Goal: Transaction & Acquisition: Download file/media

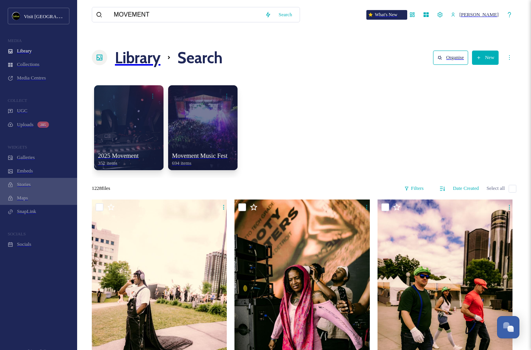
scroll to position [37086, 0]
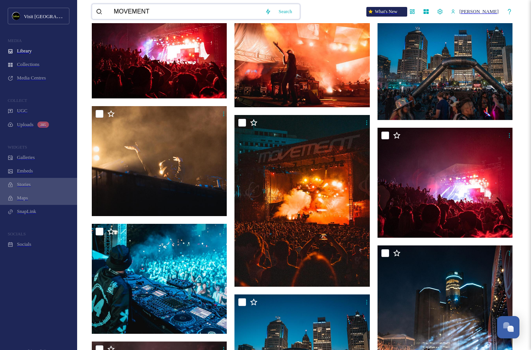
drag, startPoint x: 223, startPoint y: 12, endPoint x: 93, endPoint y: 9, distance: 130.9
click at [96, 9] on div "MOVEMENT" at bounding box center [178, 11] width 165 height 15
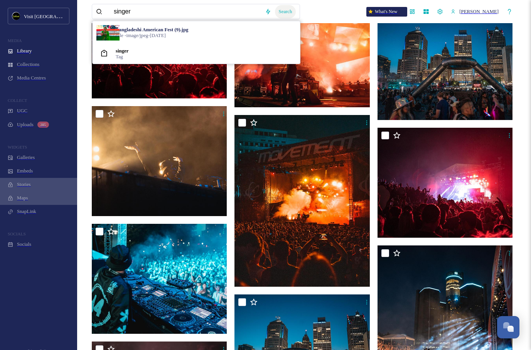
click at [279, 13] on div "Search" at bounding box center [285, 12] width 21 height 14
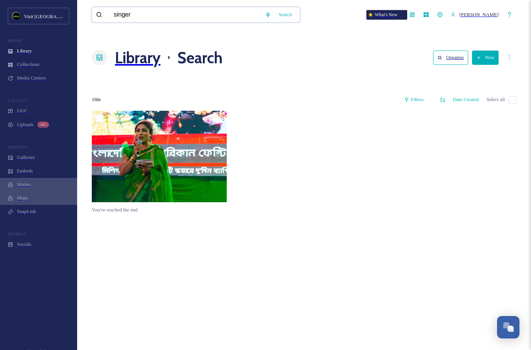
click at [192, 15] on input "singer" at bounding box center [185, 14] width 151 height 15
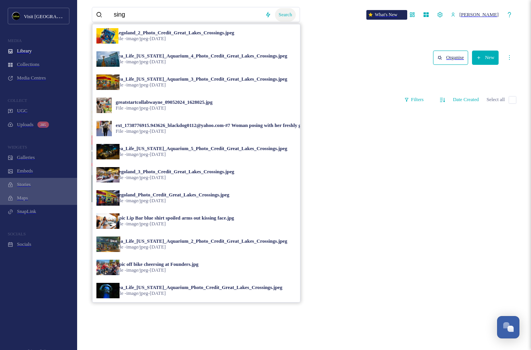
click at [275, 10] on div "Search" at bounding box center [285, 15] width 21 height 14
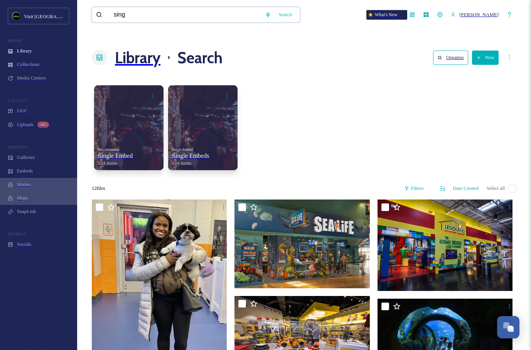
drag, startPoint x: 171, startPoint y: 12, endPoint x: 73, endPoint y: -7, distance: 99.1
click at [280, 14] on div "Search" at bounding box center [285, 15] width 21 height 14
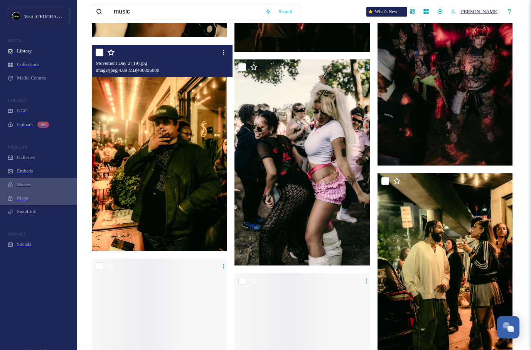
scroll to position [9769, 0]
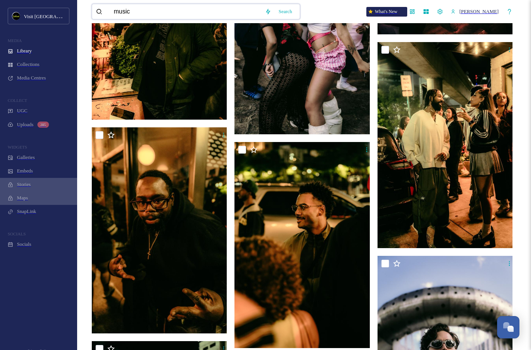
drag, startPoint x: 133, startPoint y: 13, endPoint x: 100, endPoint y: 14, distance: 33.6
click at [100, 14] on div "music" at bounding box center [178, 11] width 165 height 15
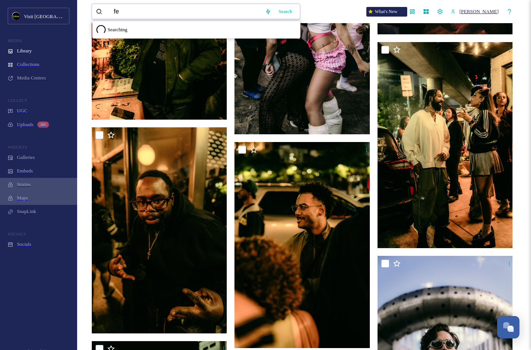
type input "f"
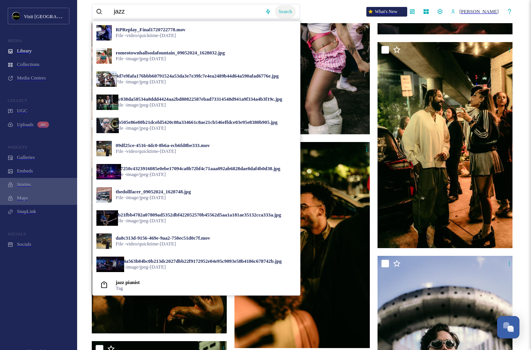
click at [275, 15] on div "Search" at bounding box center [285, 12] width 21 height 14
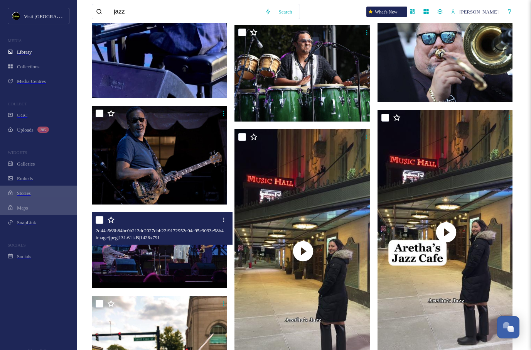
scroll to position [200, 0]
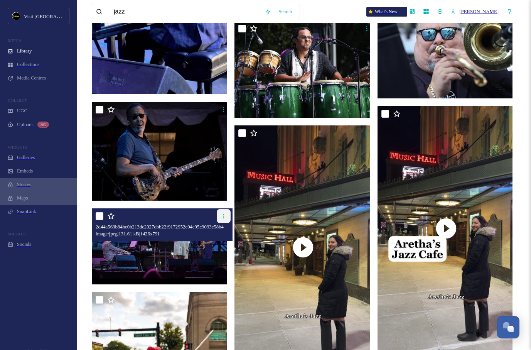
click at [217, 209] on div at bounding box center [224, 216] width 14 height 14
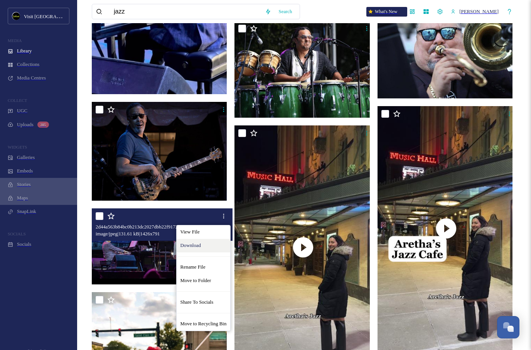
click at [185, 243] on span "Download" at bounding box center [191, 246] width 20 height 6
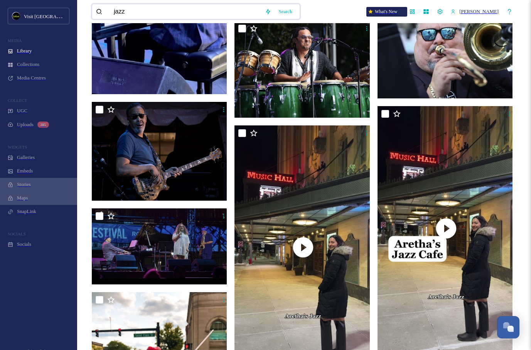
drag, startPoint x: 135, startPoint y: 17, endPoint x: 86, endPoint y: 14, distance: 49.1
click at [86, 14] on div "jazz Search What's New Sophia Mandacina Library Search Organise New Your Select…" at bounding box center [304, 164] width 448 height 723
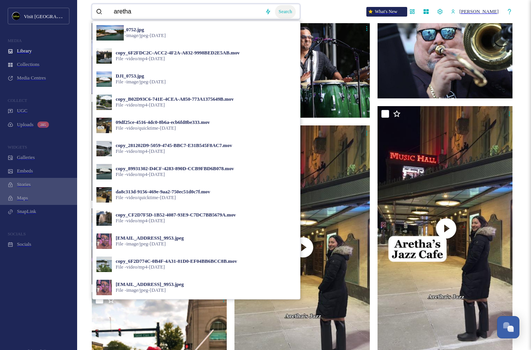
type input "aretha"
click at [283, 14] on div "Search" at bounding box center [285, 12] width 21 height 14
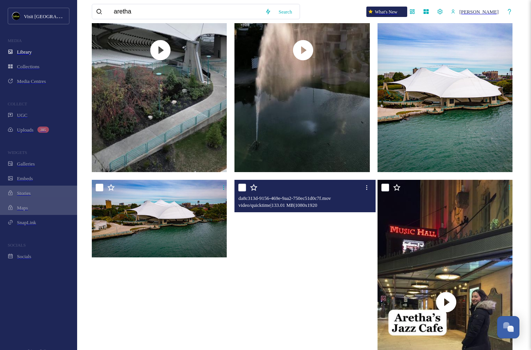
scroll to position [612, 0]
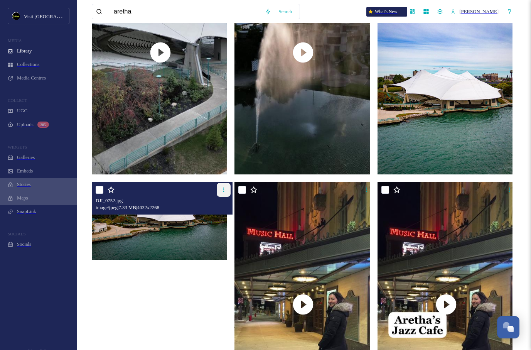
click at [221, 187] on icon at bounding box center [224, 190] width 6 height 6
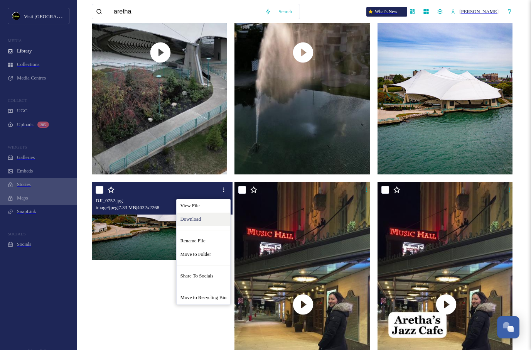
click at [181, 217] on span "Download" at bounding box center [191, 220] width 20 height 6
